Goal: Task Accomplishment & Management: Manage account settings

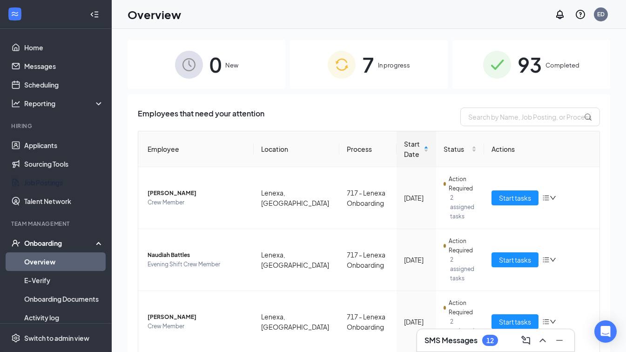
click at [43, 185] on link "Job Postings" at bounding box center [64, 182] width 80 height 19
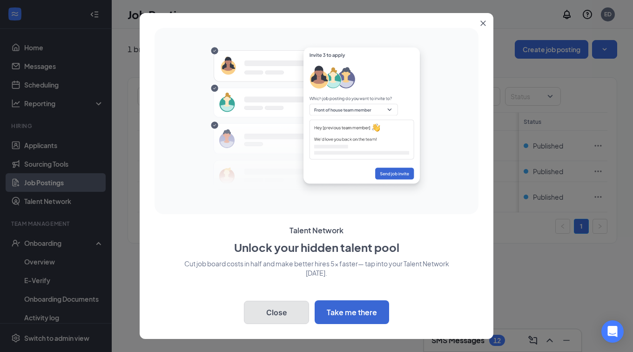
click at [273, 315] on button "Close" at bounding box center [276, 312] width 65 height 23
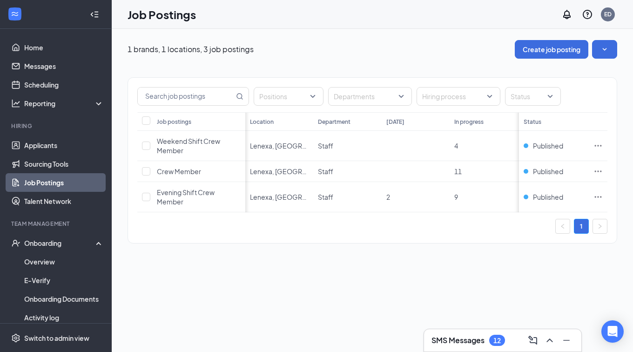
scroll to position [0, 20]
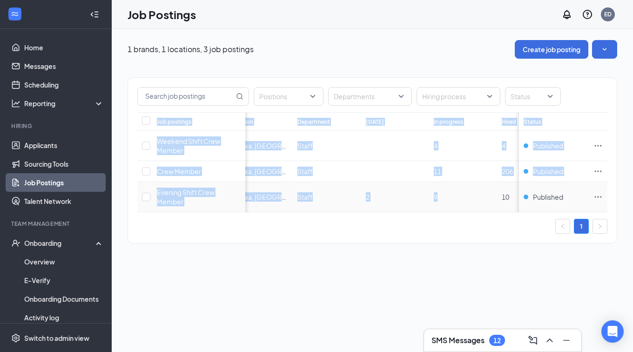
drag, startPoint x: 448, startPoint y: 212, endPoint x: 413, endPoint y: 215, distance: 35.5
click at [413, 212] on div "Job postings Location Department [DATE] In progress Hired Total Status Weekend …" at bounding box center [372, 162] width 470 height 100
click at [200, 102] on input "text" at bounding box center [186, 97] width 96 height 18
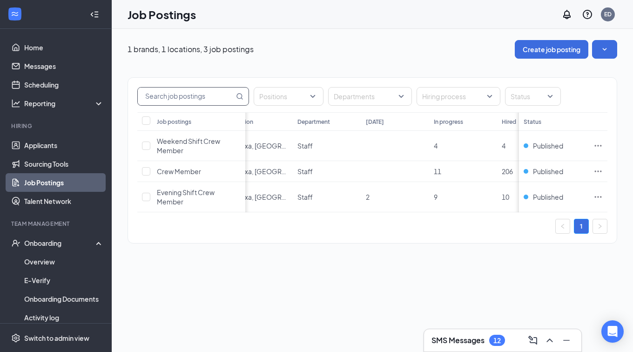
click at [327, 291] on div "1 brands, 1 locations, 3 job postings Create job posting Positions Departments …" at bounding box center [373, 190] width 522 height 323
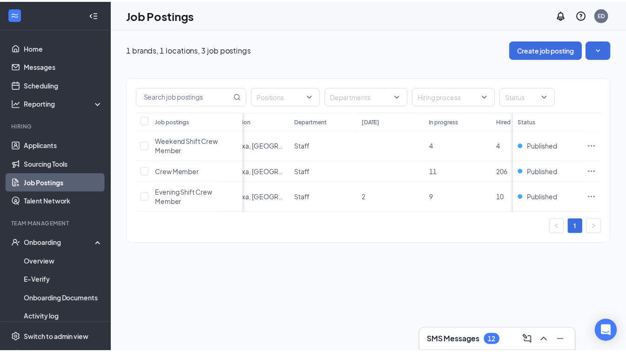
scroll to position [0, 0]
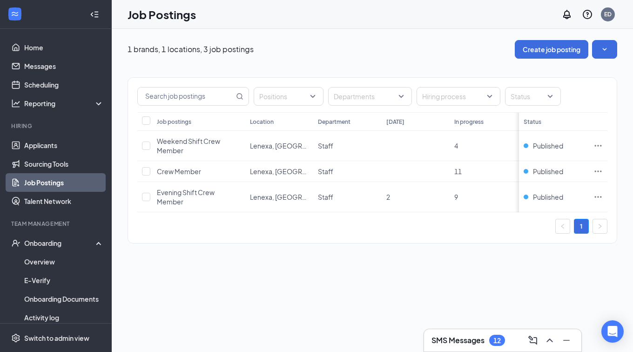
click at [191, 337] on div "1 brands, 1 locations, 3 job postings Create job posting Positions Departments …" at bounding box center [373, 190] width 522 height 323
click at [178, 278] on div "1 brands, 1 locations, 3 job postings Create job posting Positions Departments …" at bounding box center [373, 190] width 522 height 323
click at [145, 170] on input "checkbox" at bounding box center [146, 171] width 8 height 8
checkbox input "true"
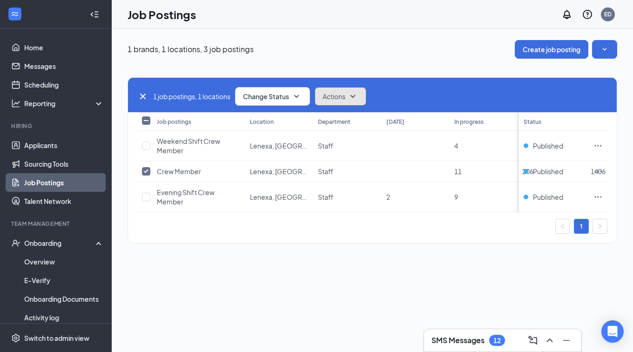
click at [354, 95] on icon "SmallChevronDown" at bounding box center [353, 96] width 5 height 3
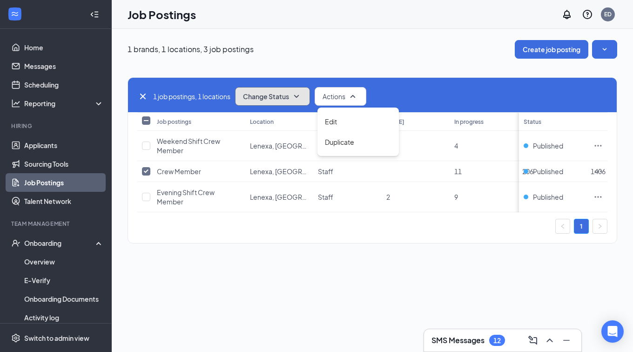
click at [273, 97] on span "Change Status" at bounding box center [266, 96] width 46 height 7
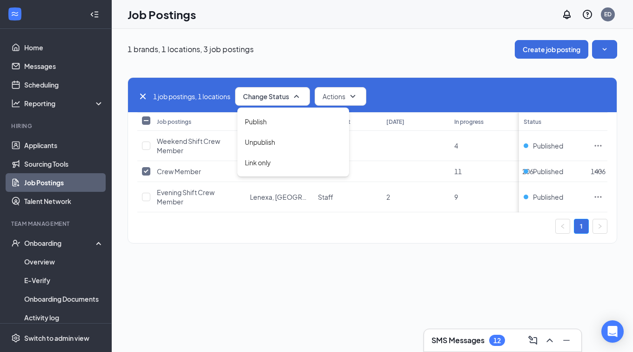
click at [271, 119] on div "Publish" at bounding box center [294, 121] width 112 height 20
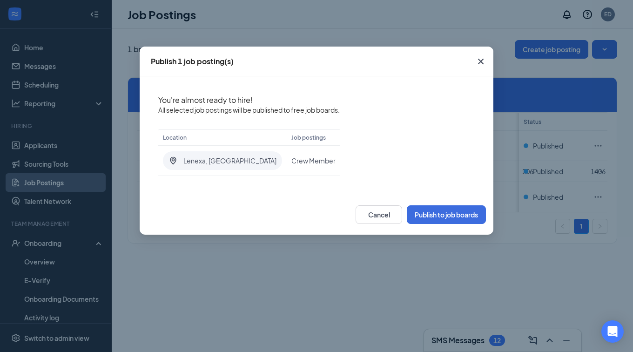
click at [476, 61] on icon "Cross" at bounding box center [480, 61] width 11 height 11
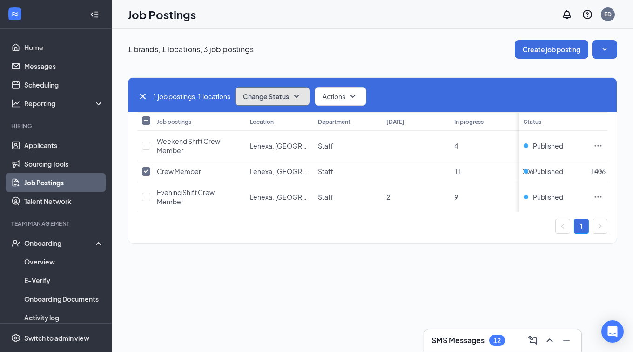
click at [286, 99] on span "Change Status" at bounding box center [266, 96] width 46 height 7
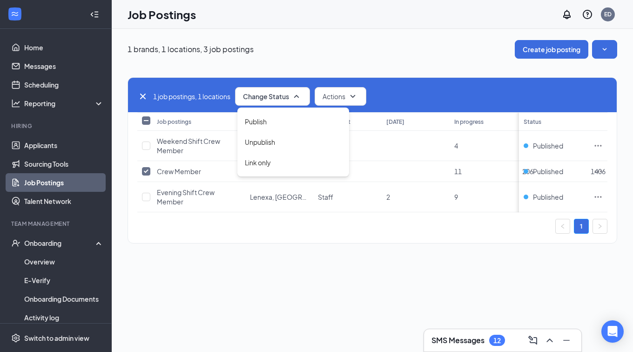
click at [277, 121] on div "Publish" at bounding box center [294, 121] width 112 height 20
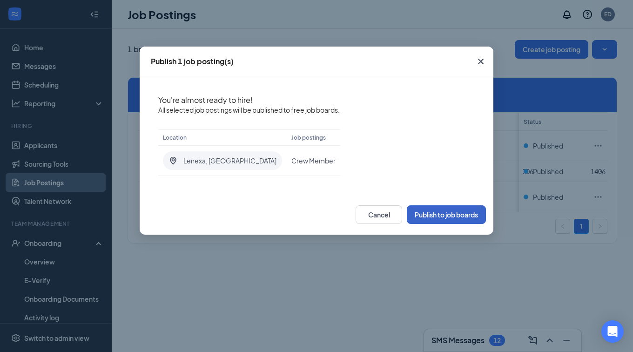
click at [418, 210] on button "Publish to job boards" at bounding box center [446, 214] width 79 height 19
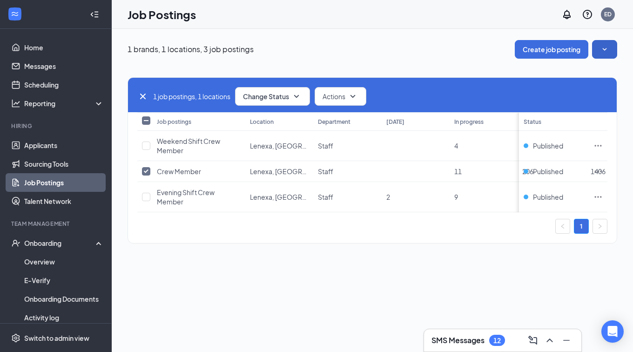
click at [606, 43] on button "button" at bounding box center [604, 49] width 25 height 19
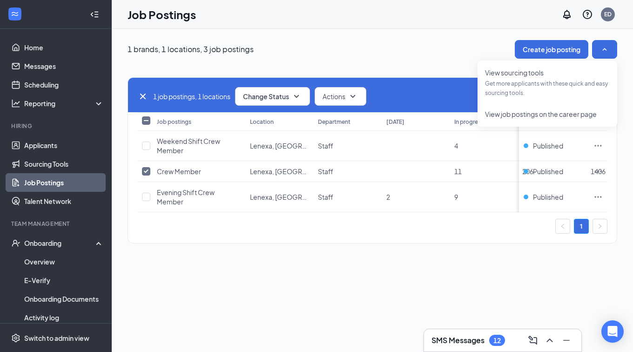
click at [454, 62] on div "1 job postings, 1 locations Change Status Actions Job postings Location Departm…" at bounding box center [373, 156] width 490 height 194
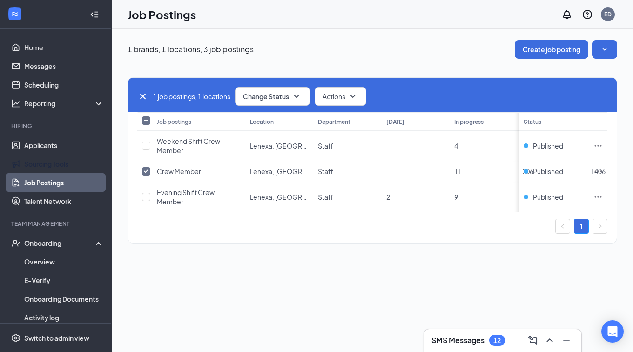
click at [52, 163] on link "Sourcing Tools" at bounding box center [64, 164] width 80 height 19
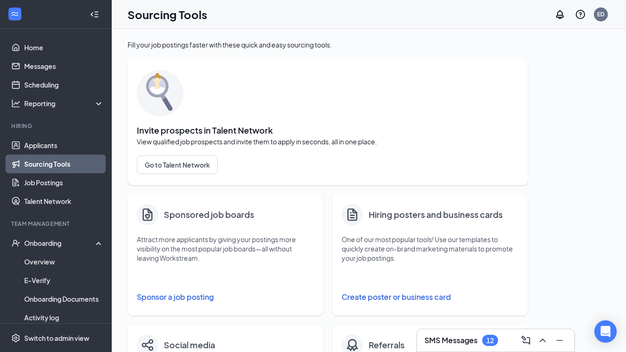
scroll to position [47, 0]
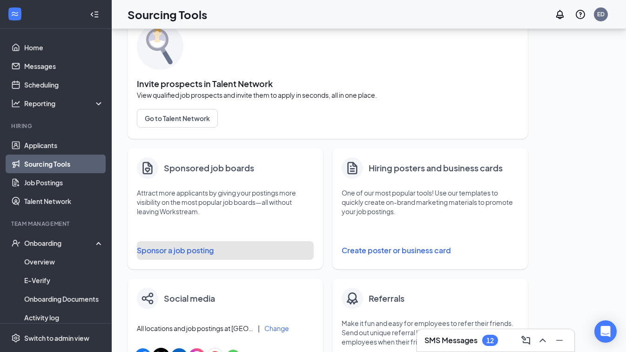
click at [193, 247] on button "Sponsor a job posting" at bounding box center [225, 250] width 177 height 19
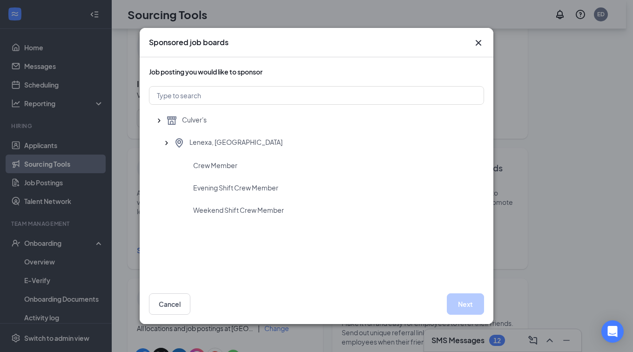
click at [481, 44] on icon "Cross" at bounding box center [478, 42] width 11 height 11
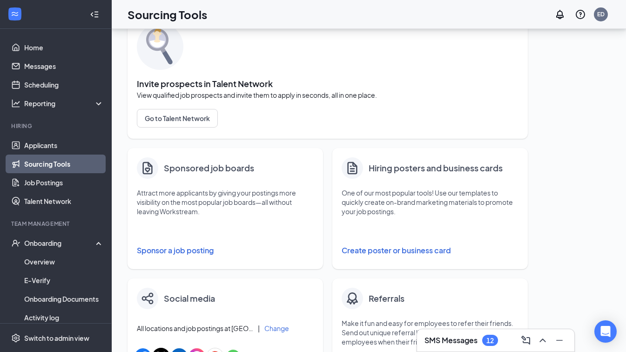
click at [478, 341] on div "SMS Messages 12" at bounding box center [462, 340] width 74 height 11
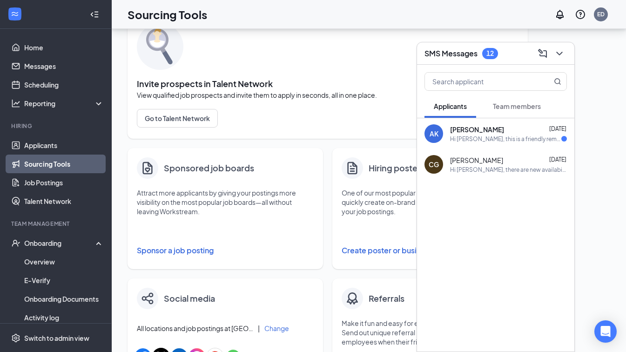
click at [473, 134] on div "[PERSON_NAME] [DATE] Hi [PERSON_NAME], this is a friendly reminder. Your meetin…" at bounding box center [508, 134] width 117 height 18
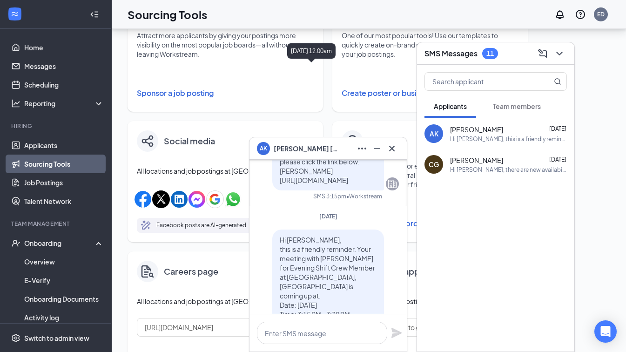
scroll to position [233, 0]
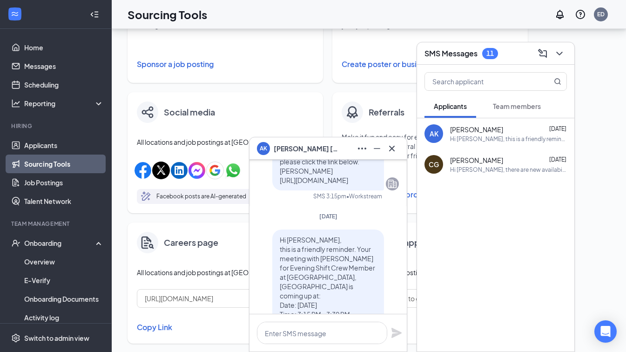
click at [478, 54] on h3 "SMS Messages" at bounding box center [451, 53] width 53 height 10
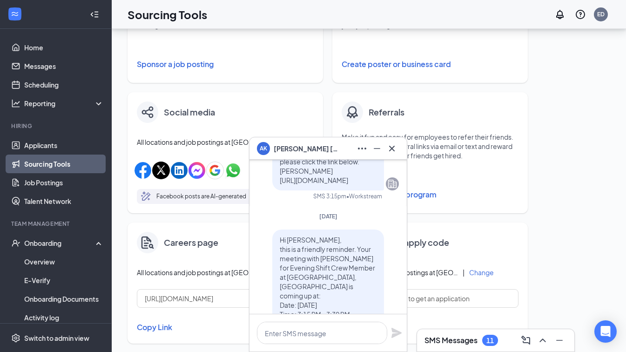
drag, startPoint x: 494, startPoint y: 339, endPoint x: 492, endPoint y: 327, distance: 11.3
click at [494, 339] on div "11" at bounding box center [490, 341] width 7 height 8
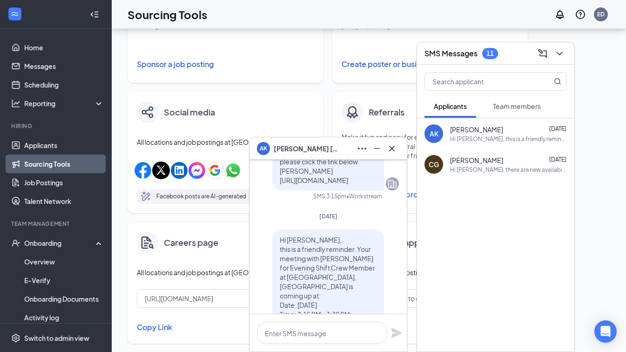
click at [500, 101] on button "Team members" at bounding box center [517, 106] width 67 height 23
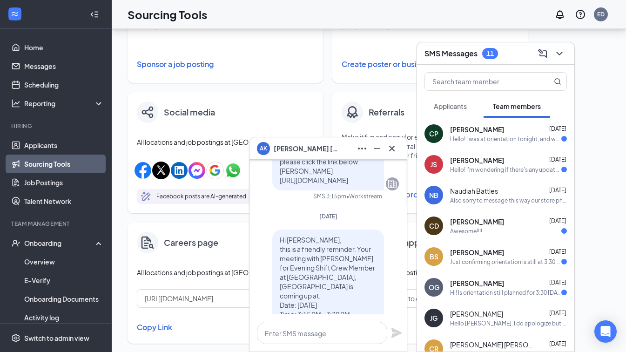
click at [503, 135] on div "Hello! I was at orientation tonight, and we were told we would get information …" at bounding box center [505, 139] width 111 height 8
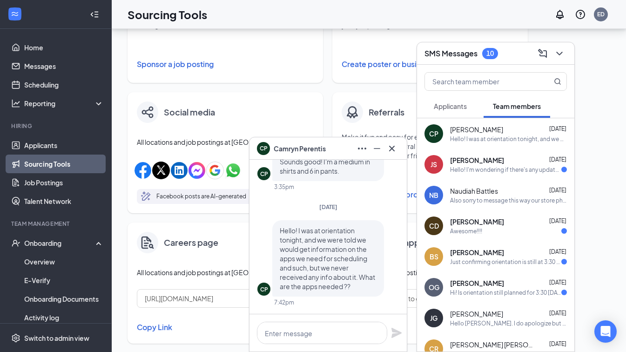
click at [493, 160] on span "[PERSON_NAME]" at bounding box center [477, 160] width 54 height 9
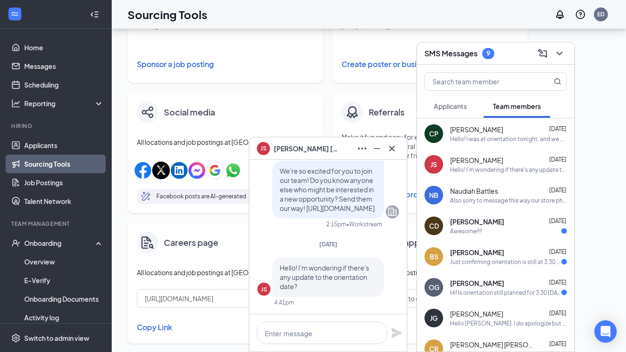
click at [489, 197] on div "Also sorry to message this way our store phones arent working" at bounding box center [508, 201] width 117 height 8
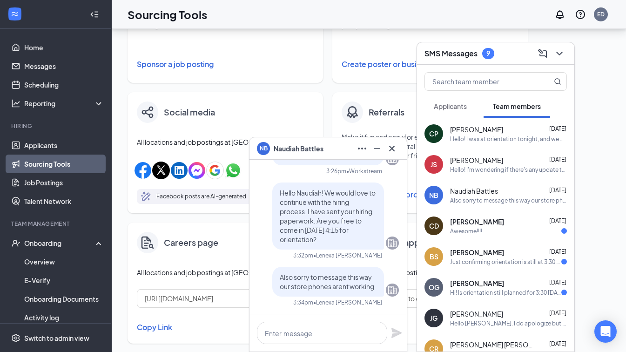
click at [485, 223] on span "[PERSON_NAME]" at bounding box center [477, 221] width 54 height 9
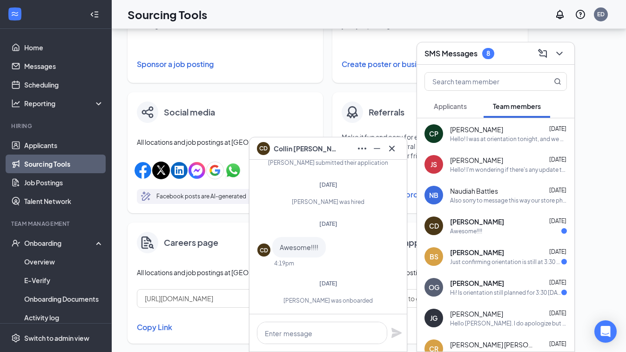
click at [475, 255] on span "[PERSON_NAME]" at bounding box center [477, 252] width 54 height 9
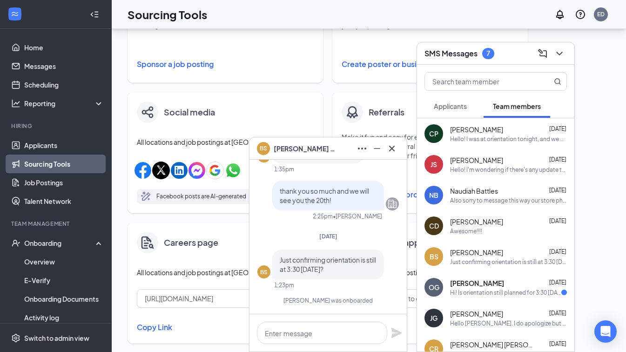
click at [486, 284] on span "[PERSON_NAME]" at bounding box center [477, 282] width 54 height 9
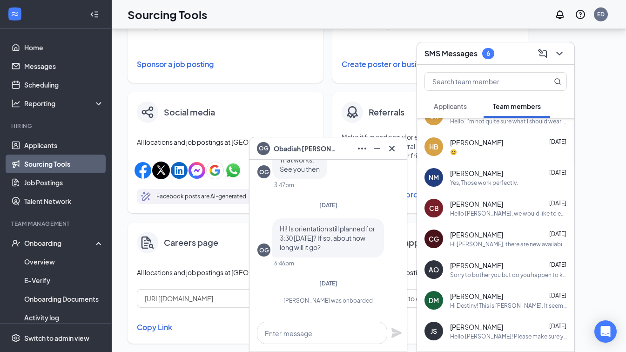
scroll to position [381, 0]
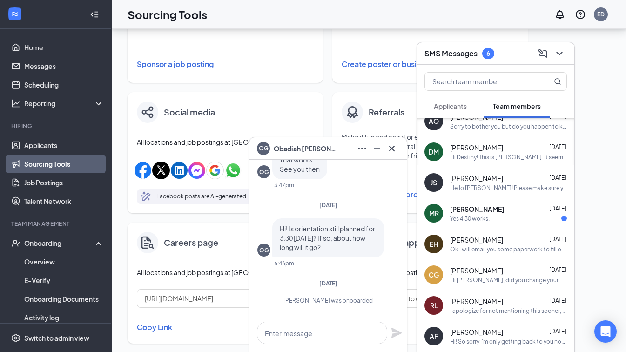
click at [494, 222] on div "Yes 4:30 works." at bounding box center [508, 219] width 117 height 8
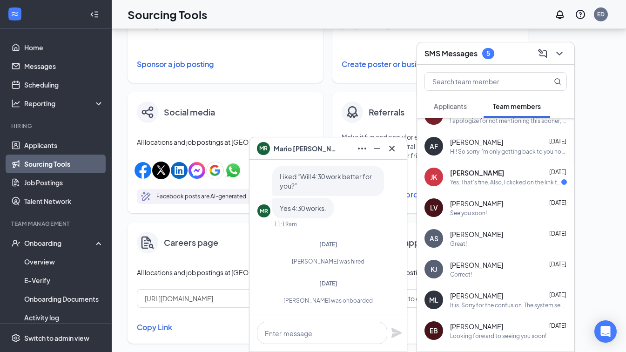
scroll to position [568, 0]
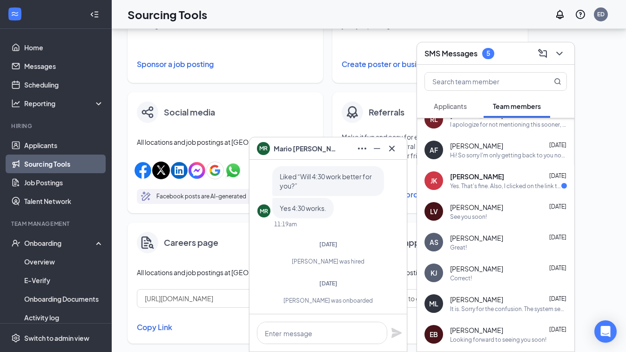
click at [492, 189] on div "Yes. That's fine. Also, I clicked on the link to do the I-9. I'm not sure if it…" at bounding box center [505, 186] width 111 height 8
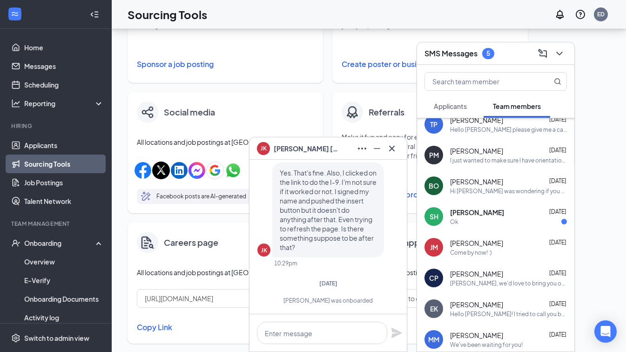
scroll to position [940, 0]
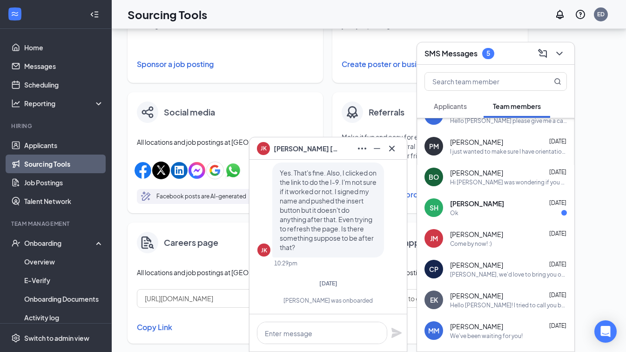
click at [496, 215] on div "Ok" at bounding box center [508, 213] width 117 height 8
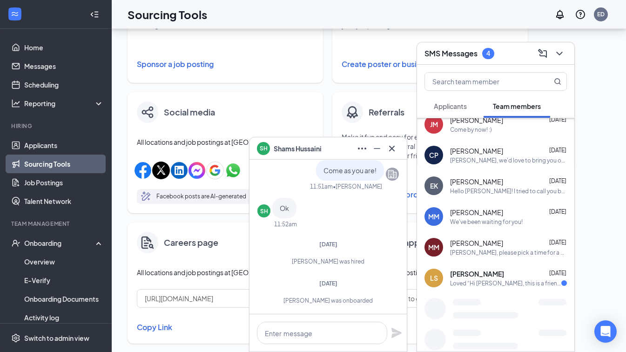
scroll to position [1089, 0]
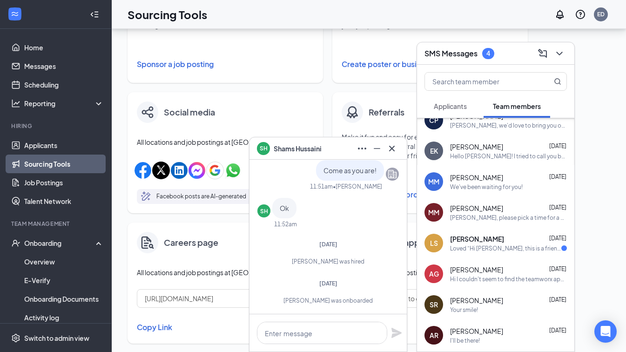
click at [495, 237] on span "[PERSON_NAME]" at bounding box center [477, 238] width 54 height 9
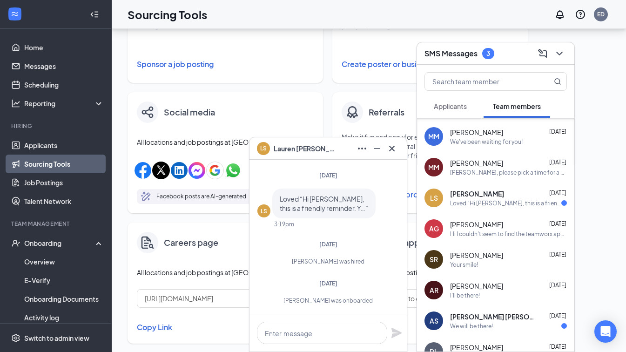
scroll to position [1229, 0]
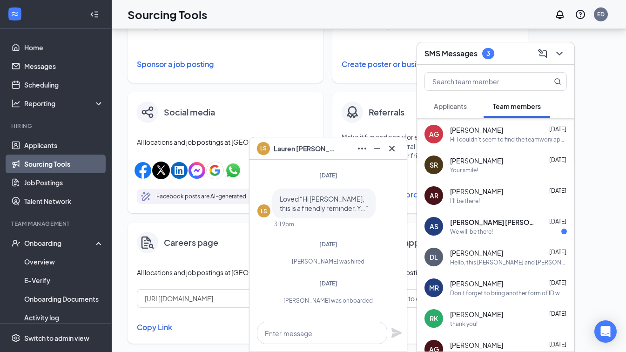
click at [491, 216] on div "AS [PERSON_NAME] [PERSON_NAME] [DATE] We will be there!" at bounding box center [495, 226] width 157 height 31
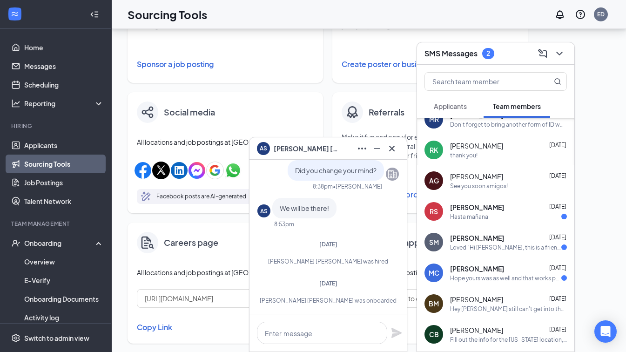
scroll to position [1415, 0]
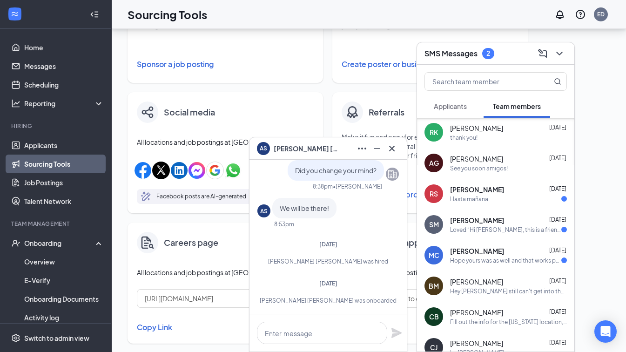
click at [481, 198] on div "Hasta mañana" at bounding box center [469, 199] width 38 height 8
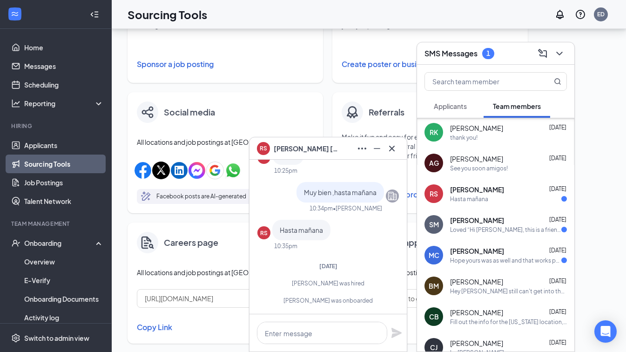
click at [479, 224] on div "[PERSON_NAME] [DATE] Loved “Hi [PERSON_NAME], this is a friendly reminder. …”" at bounding box center [508, 225] width 117 height 18
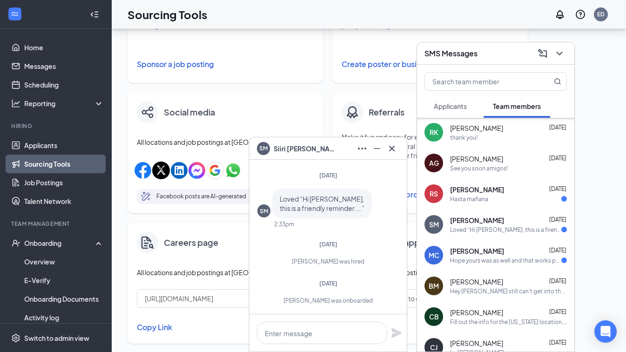
click at [480, 254] on span "[PERSON_NAME]" at bounding box center [477, 250] width 54 height 9
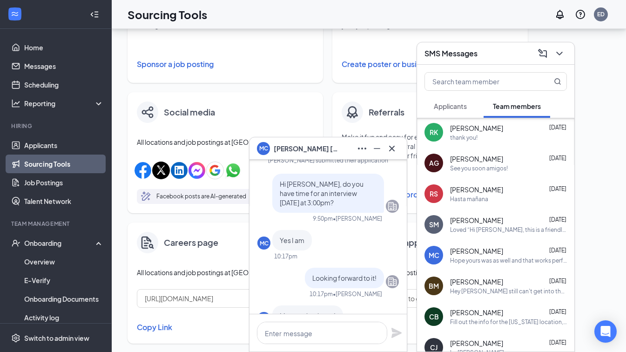
scroll to position [-373, 0]
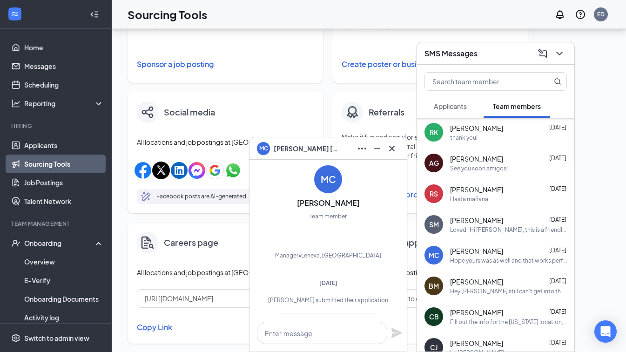
click at [494, 62] on div "SMS Messages" at bounding box center [495, 53] width 157 height 22
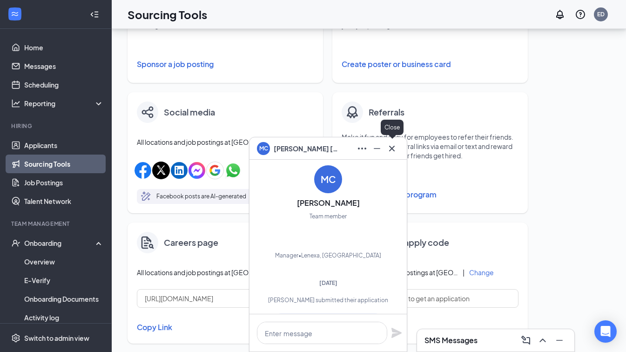
click at [394, 146] on icon "Cross" at bounding box center [392, 148] width 6 height 6
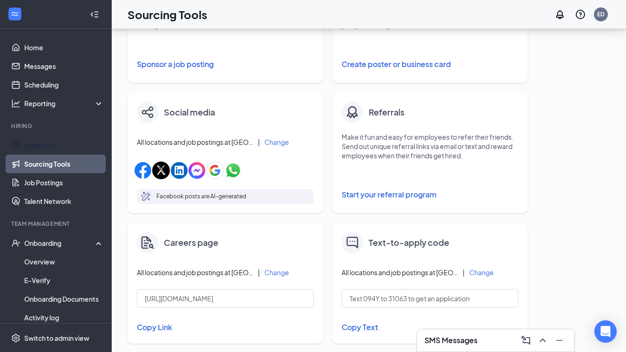
click at [55, 143] on link "Applicants" at bounding box center [64, 145] width 80 height 19
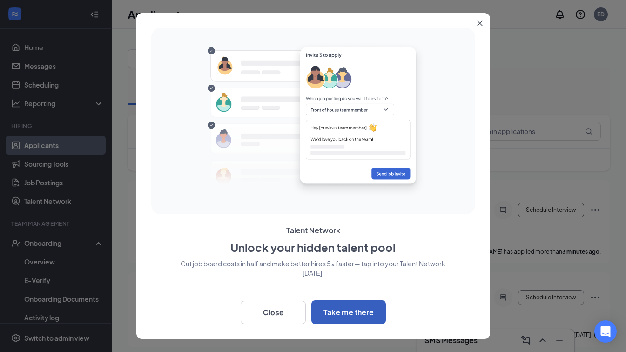
click at [337, 312] on button "Take me there" at bounding box center [349, 312] width 75 height 24
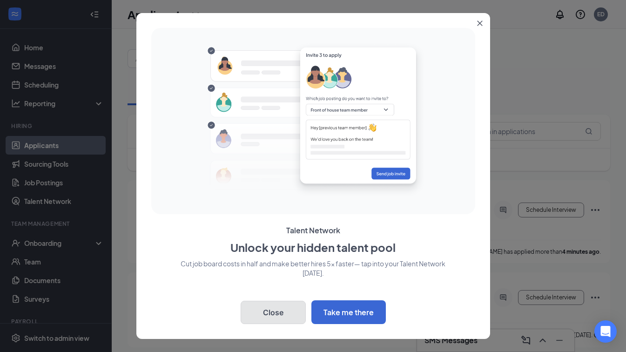
click at [268, 315] on button "Close" at bounding box center [273, 312] width 65 height 23
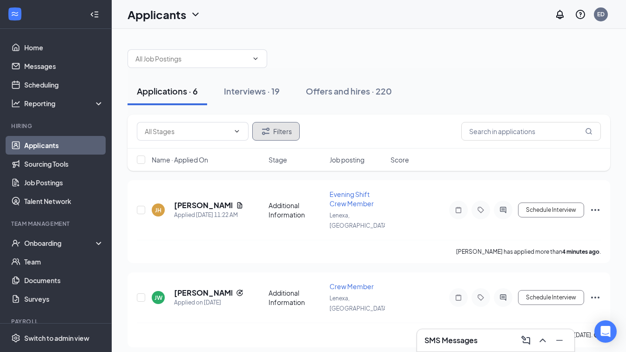
click at [259, 138] on button "Filters" at bounding box center [276, 131] width 48 height 19
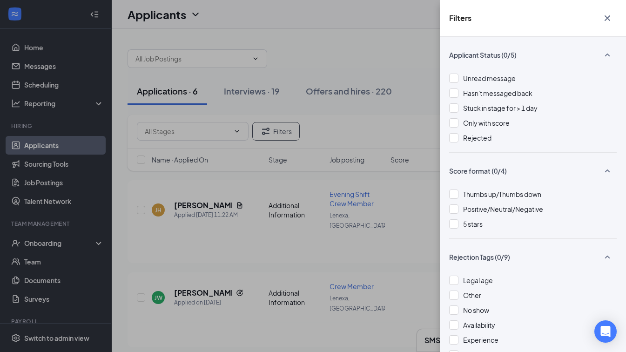
click at [345, 48] on div "Filters Applicant Status (0/5) Unread message Hasn't messaged back Stuck in sta…" at bounding box center [313, 176] width 626 height 352
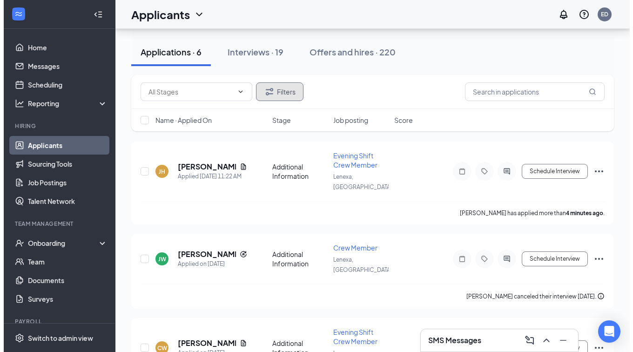
scroll to position [47, 0]
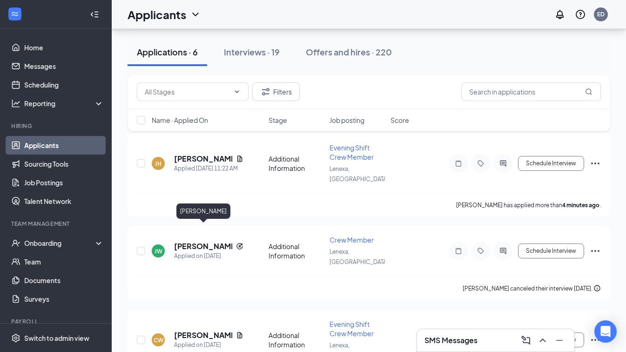
click at [197, 241] on h5 "[PERSON_NAME]" at bounding box center [203, 246] width 58 height 10
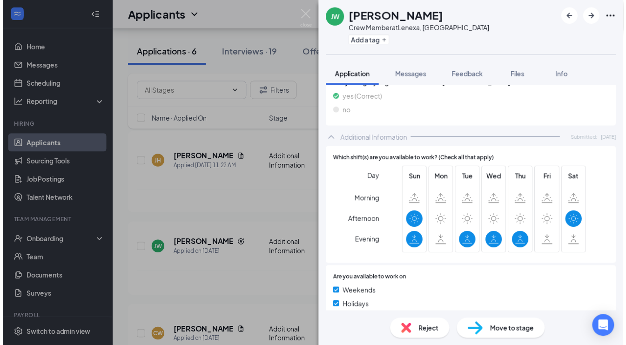
scroll to position [326, 0]
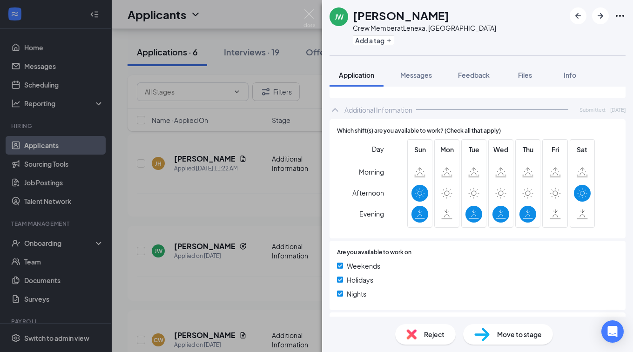
click at [257, 199] on div "[PERSON_NAME] Crew Member at [GEOGRAPHIC_DATA], [GEOGRAPHIC_DATA] Add a tag App…" at bounding box center [316, 176] width 633 height 352
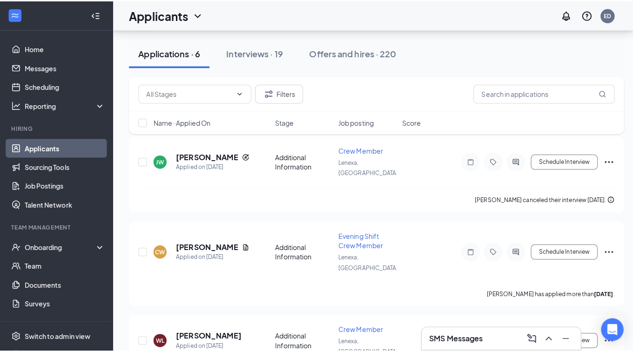
scroll to position [140, 0]
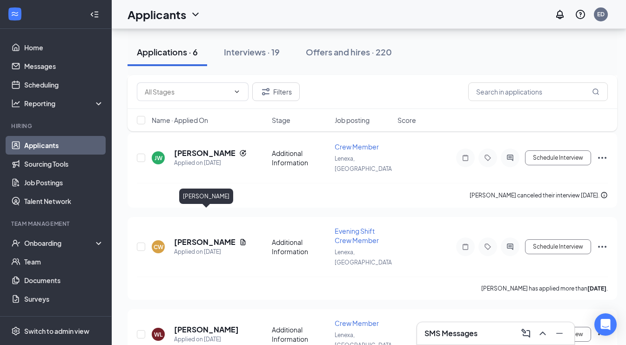
click at [194, 237] on h5 "[PERSON_NAME]" at bounding box center [204, 242] width 61 height 10
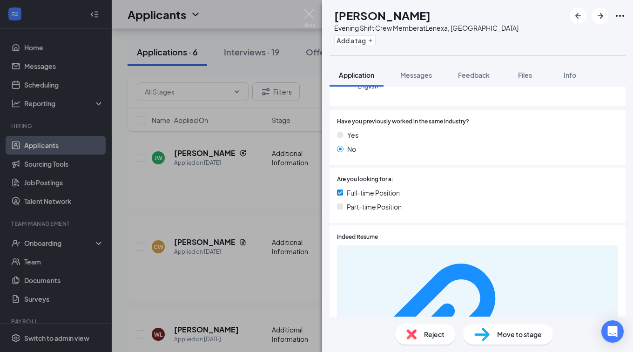
scroll to position [179, 0]
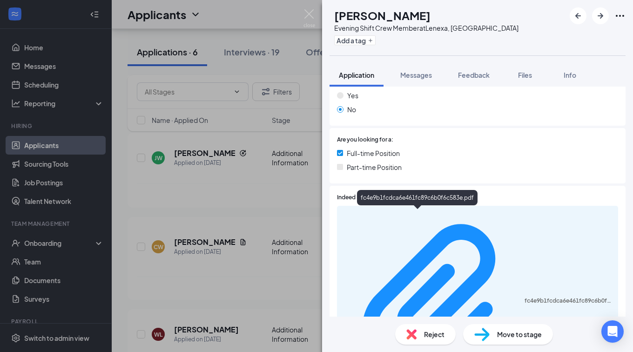
click at [429, 210] on div "fc4e9b1fcdca6e461fc89c6b0f6c583e.pdf" at bounding box center [477, 302] width 281 height 192
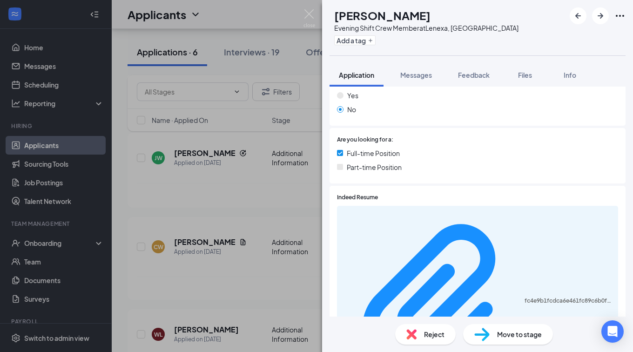
click at [525, 297] on div "fc4e9b1fcdca6e461fc89c6b0f6c583e.pdf" at bounding box center [569, 300] width 88 height 7
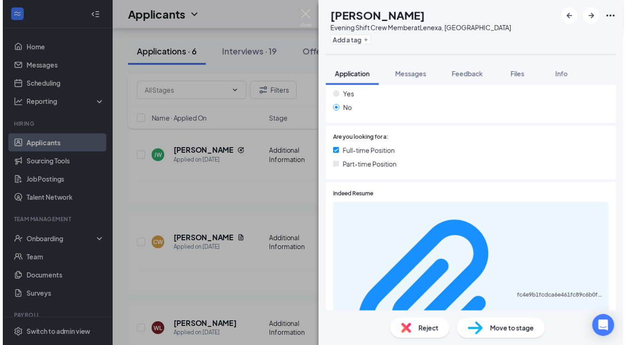
scroll to position [175, 0]
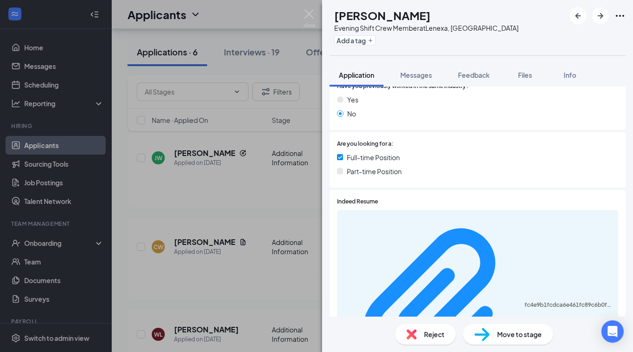
click at [281, 180] on div "[PERSON_NAME] Evening Shift Crew Member at [GEOGRAPHIC_DATA], [GEOGRAPHIC_DATA]…" at bounding box center [316, 176] width 633 height 352
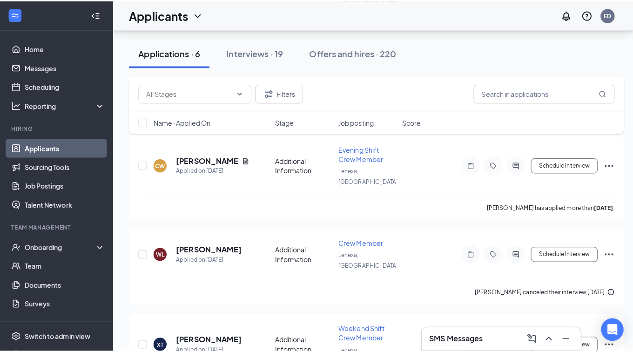
scroll to position [233, 0]
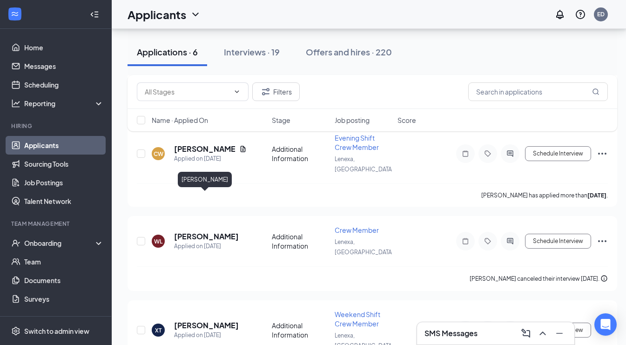
click at [204, 231] on h5 "[PERSON_NAME]" at bounding box center [206, 236] width 65 height 10
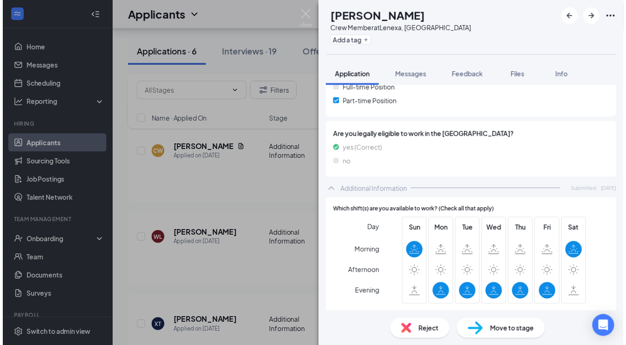
scroll to position [233, 0]
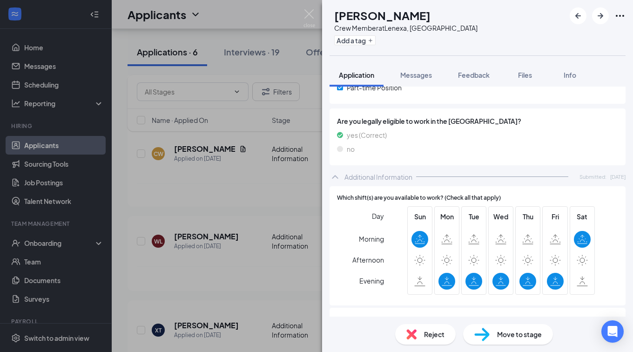
click at [281, 158] on div "WL [PERSON_NAME] Crew Member at [GEOGRAPHIC_DATA], [GEOGRAPHIC_DATA] Add a tag …" at bounding box center [316, 176] width 633 height 352
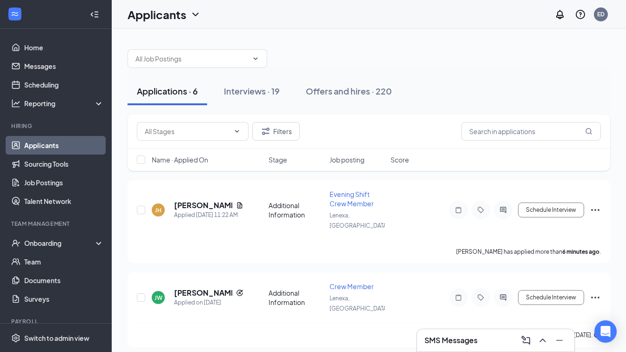
click at [255, 96] on div "Interviews · 19" at bounding box center [252, 91] width 56 height 12
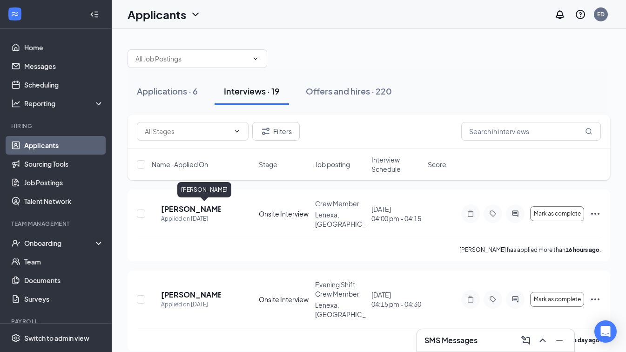
click at [203, 205] on h5 "Maylee Baker" at bounding box center [191, 209] width 60 height 10
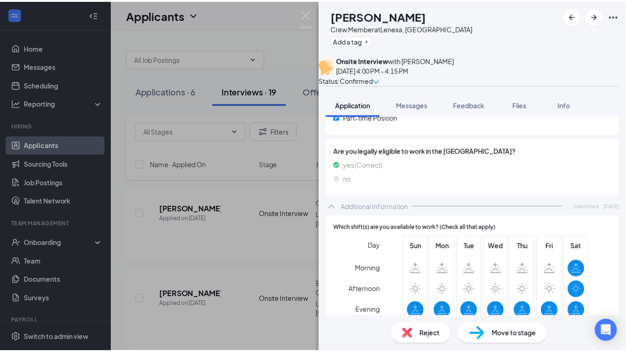
scroll to position [279, 0]
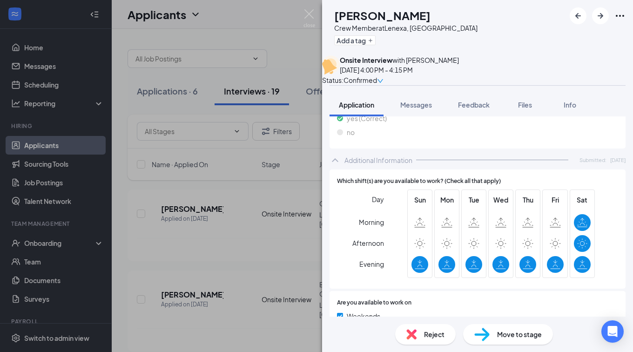
click at [278, 232] on div "MB Maylee Baker Crew Member at Lenexa, KS Add a tag Onsite Interview with Tayle…" at bounding box center [316, 176] width 633 height 352
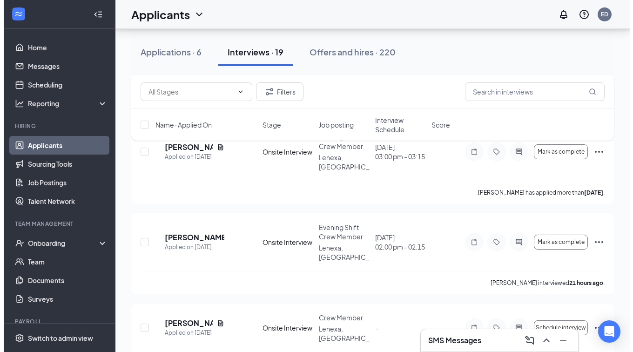
scroll to position [419, 0]
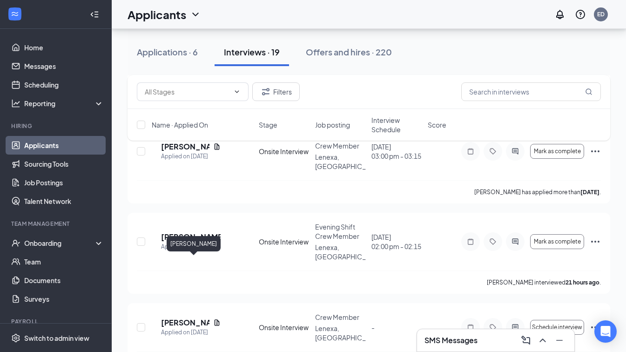
click at [205, 318] on h5 "McCartney Powelson" at bounding box center [185, 323] width 48 height 10
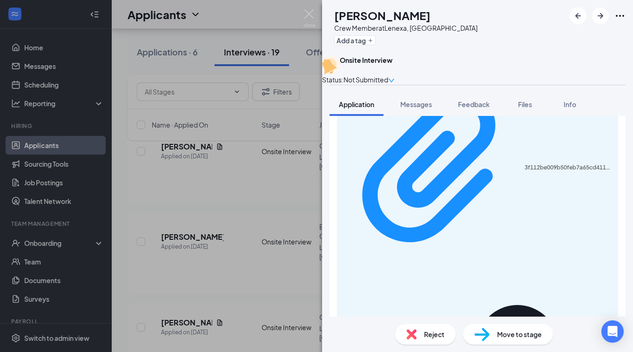
scroll to position [373, 0]
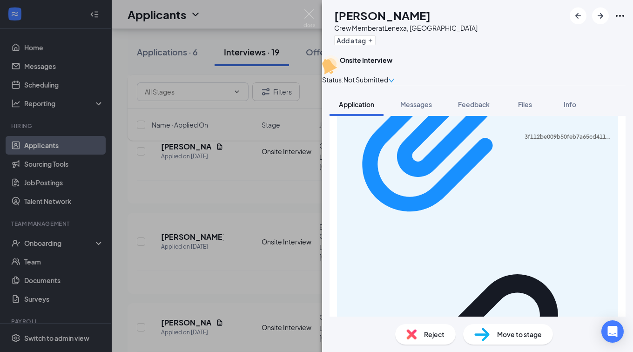
click at [255, 256] on div "MP McCartney Powelson Crew Member at Lenexa, KS Add a tag Onsite Interview Stat…" at bounding box center [316, 176] width 633 height 352
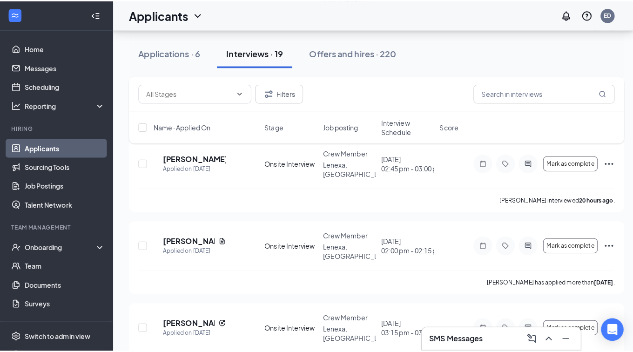
scroll to position [885, 0]
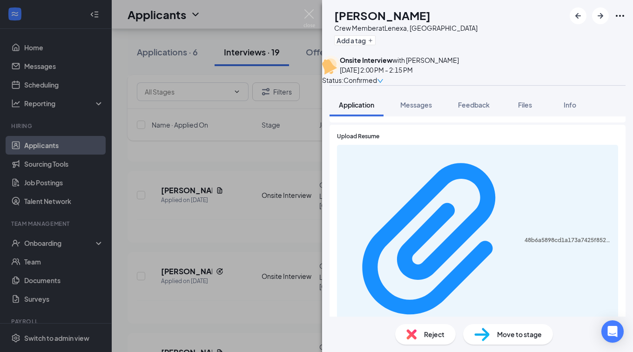
scroll to position [186, 0]
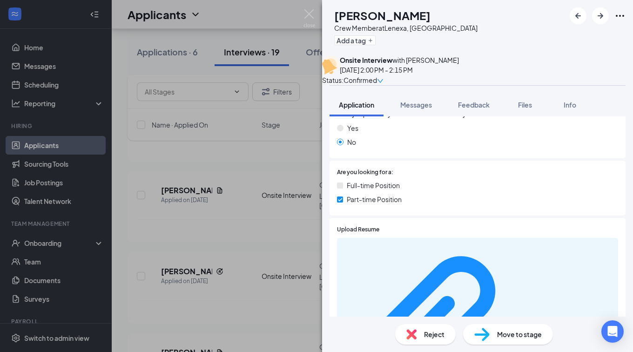
click at [271, 197] on div "DC Deonte Carroll Crew Member at Lenexa, KS Add a tag Onsite Interview with Tay…" at bounding box center [316, 176] width 633 height 352
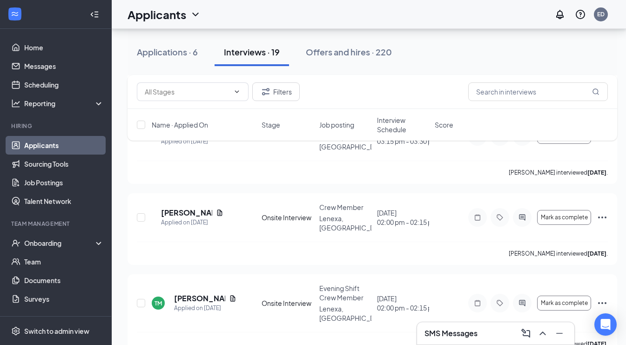
scroll to position [1118, 0]
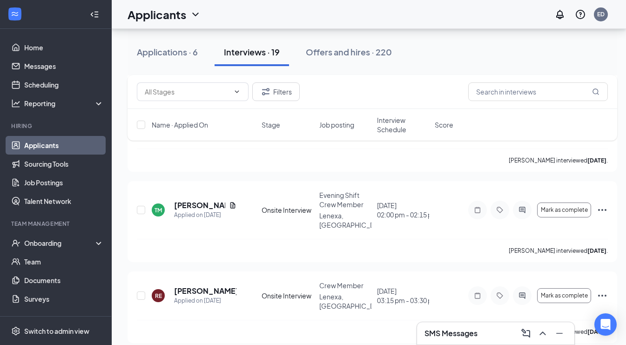
click at [331, 281] on span "Crew Member" at bounding box center [341, 285] width 44 height 8
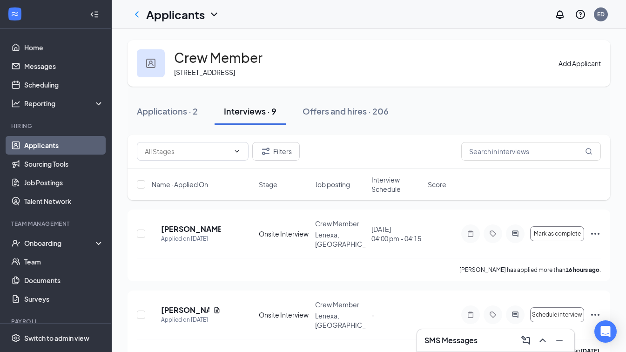
click at [139, 14] on icon "ChevronLeft" at bounding box center [136, 14] width 11 height 11
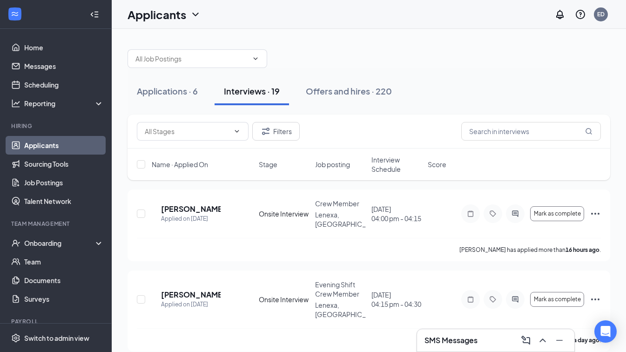
click at [40, 147] on link "Applicants" at bounding box center [64, 145] width 80 height 19
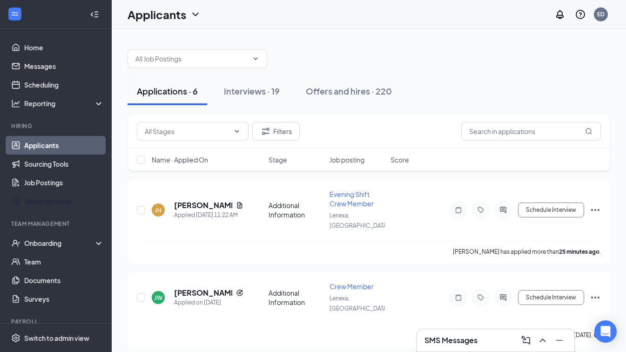
click at [50, 197] on link "Talent Network" at bounding box center [64, 201] width 80 height 19
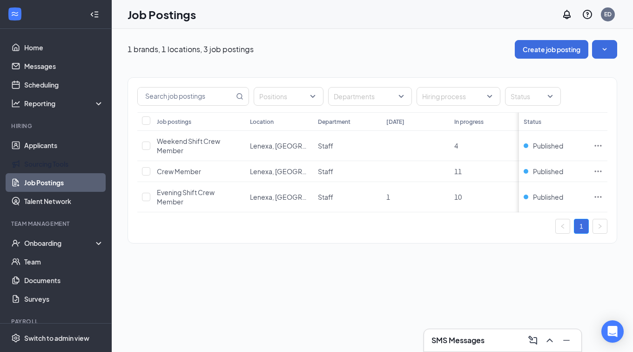
click at [57, 168] on link "Sourcing Tools" at bounding box center [64, 164] width 80 height 19
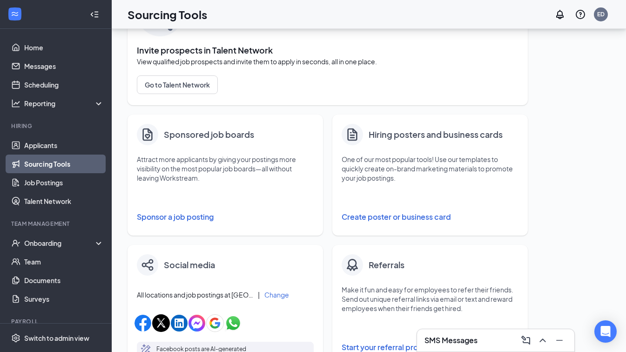
scroll to position [140, 0]
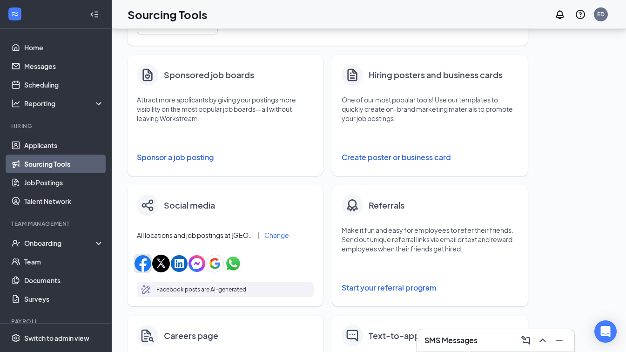
click at [140, 263] on img "button" at bounding box center [143, 263] width 17 height 17
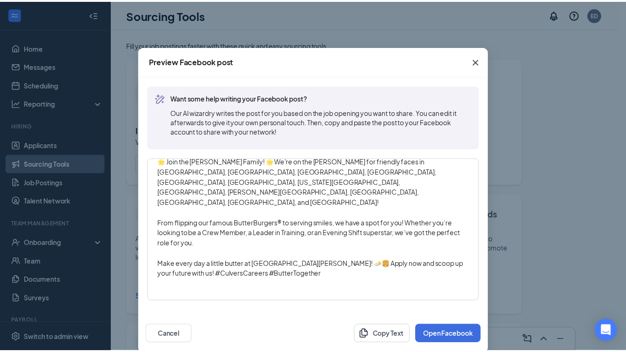
scroll to position [18, 0]
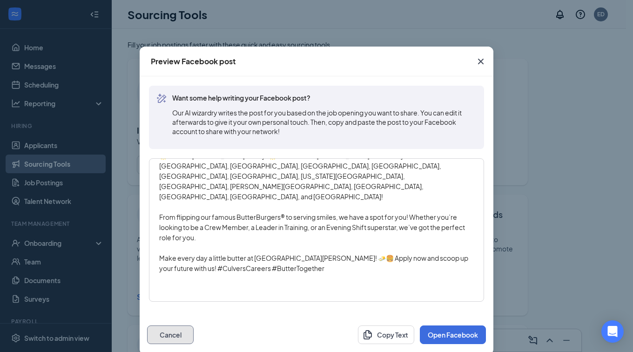
click at [169, 329] on button "Cancel" at bounding box center [170, 335] width 47 height 19
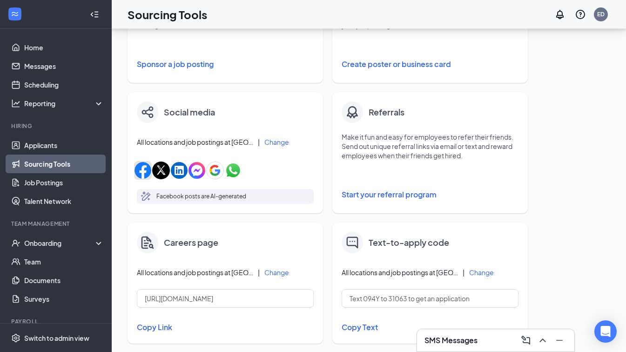
scroll to position [326, 0]
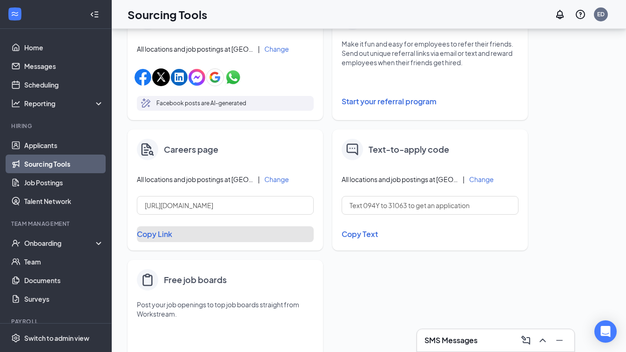
click at [162, 234] on button "Copy Link" at bounding box center [225, 234] width 177 height 16
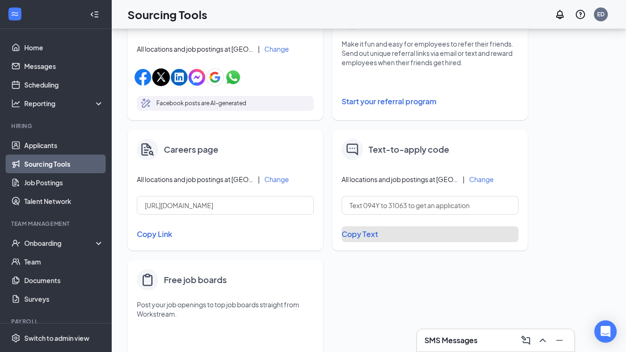
click at [356, 235] on button "Copy Text" at bounding box center [430, 234] width 177 height 16
